Goal: Information Seeking & Learning: Learn about a topic

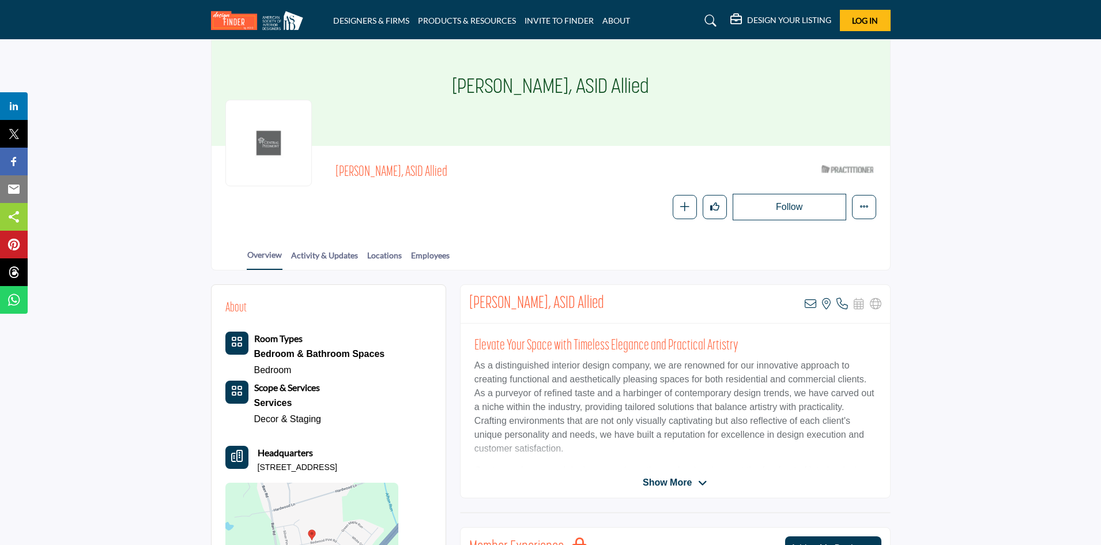
scroll to position [115, 0]
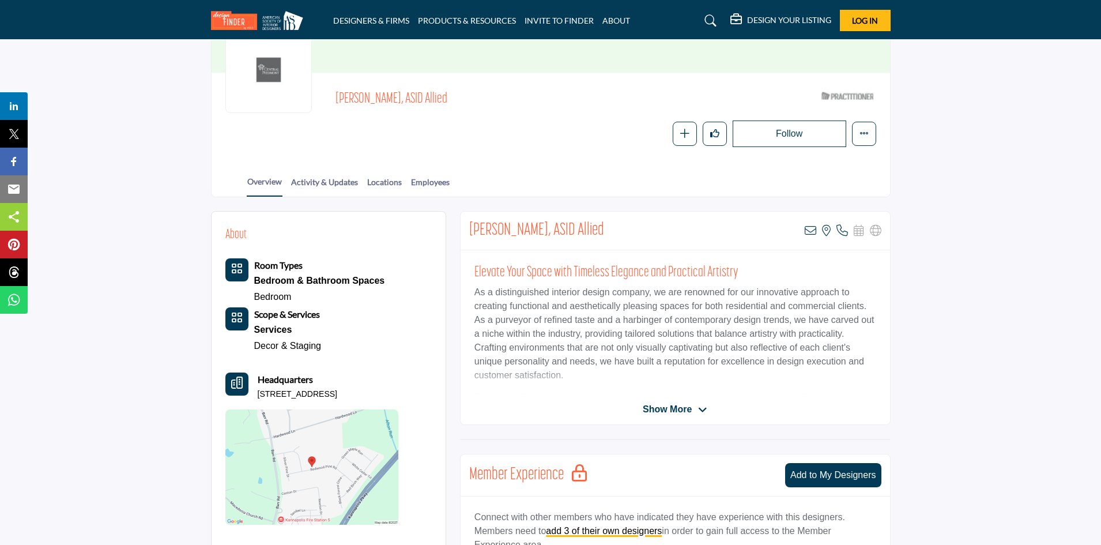
click at [688, 407] on span "Show More" at bounding box center [667, 409] width 49 height 14
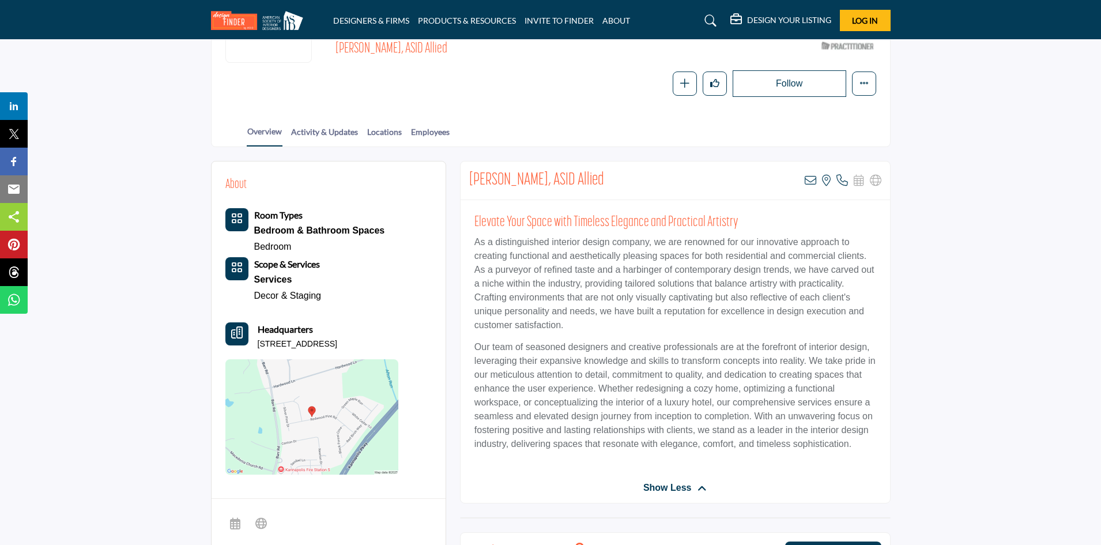
scroll to position [58, 0]
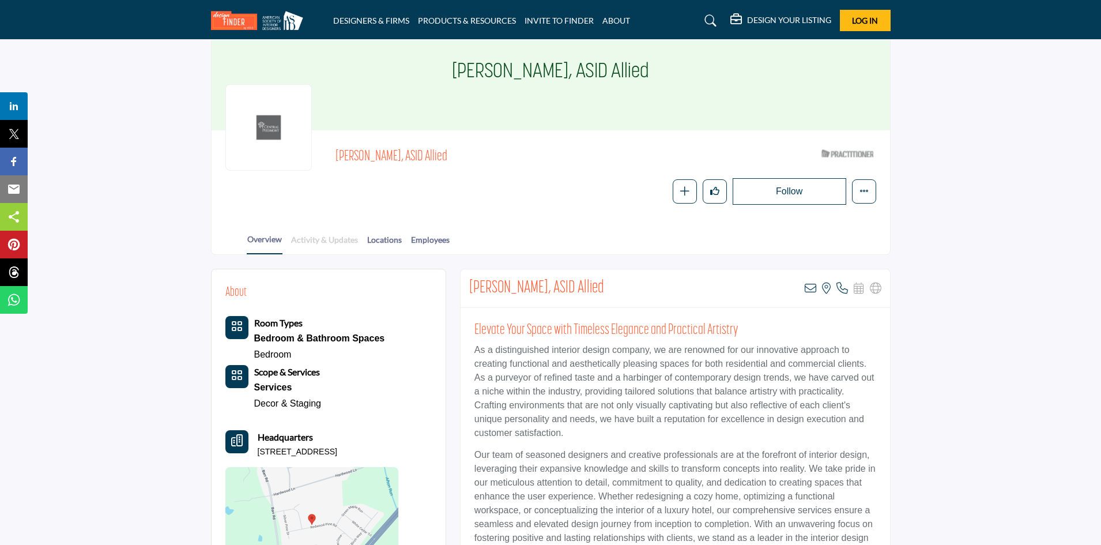
click at [311, 242] on link "Activity & Updates" at bounding box center [325, 244] width 68 height 20
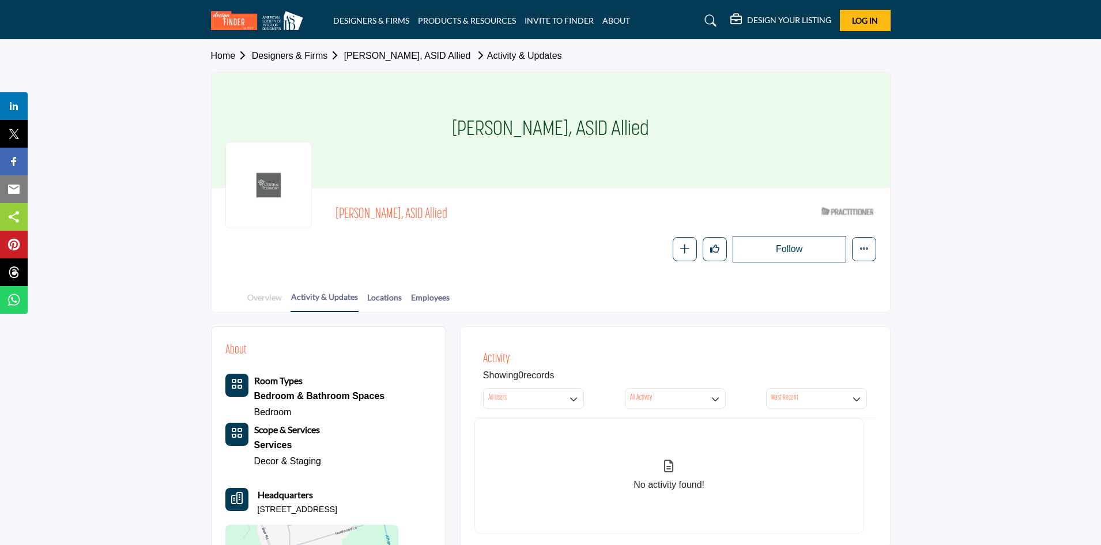
click at [273, 301] on link "Overview" at bounding box center [265, 301] width 36 height 20
